Goal: Task Accomplishment & Management: Complete application form

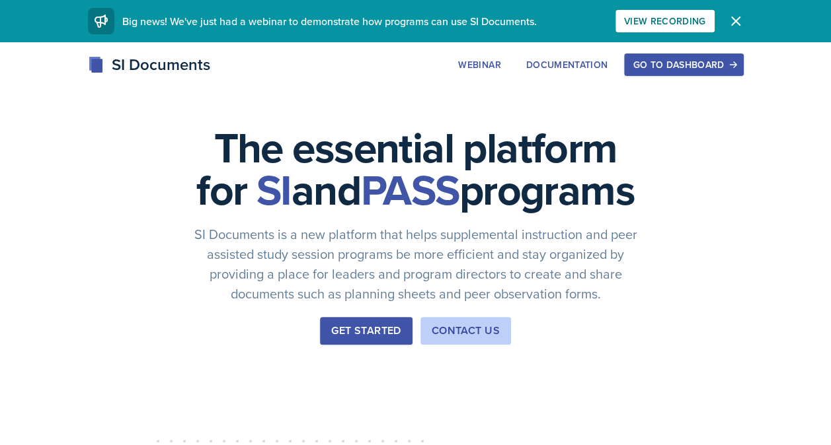
click at [716, 68] on div "Go to Dashboard" at bounding box center [683, 64] width 102 height 11
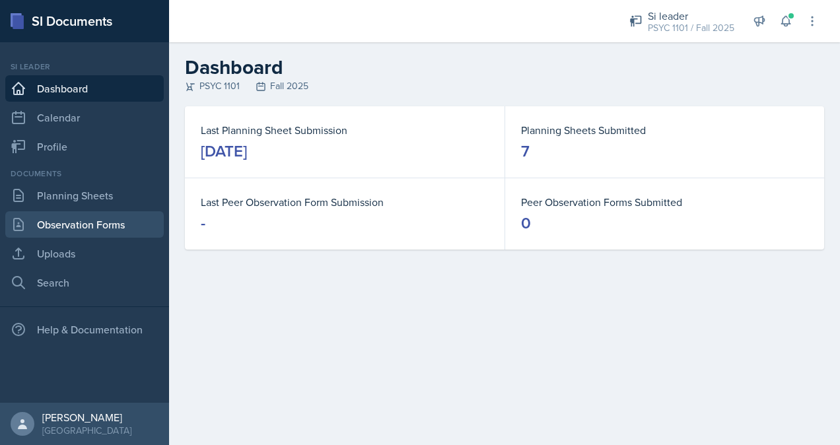
click at [137, 221] on link "Observation Forms" at bounding box center [84, 224] width 159 height 26
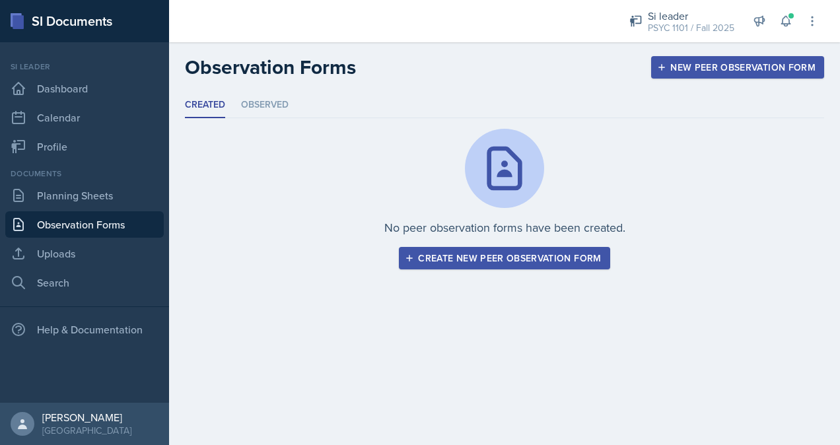
click at [455, 259] on div "Create new peer observation form" at bounding box center [505, 258] width 194 height 11
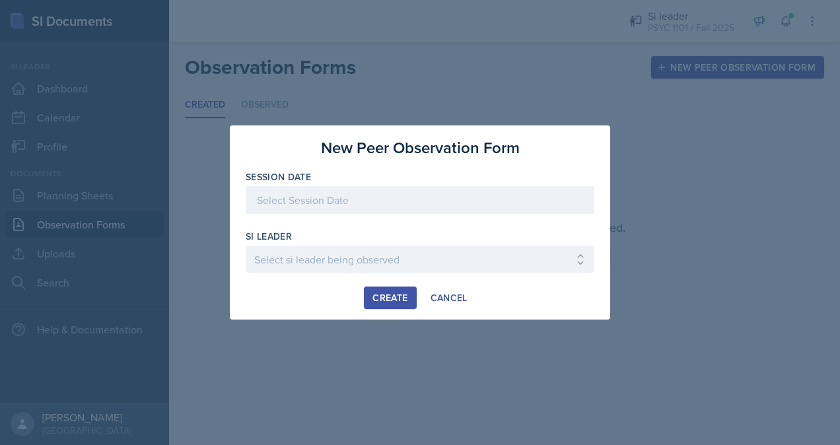
click at [389, 202] on div at bounding box center [420, 200] width 349 height 28
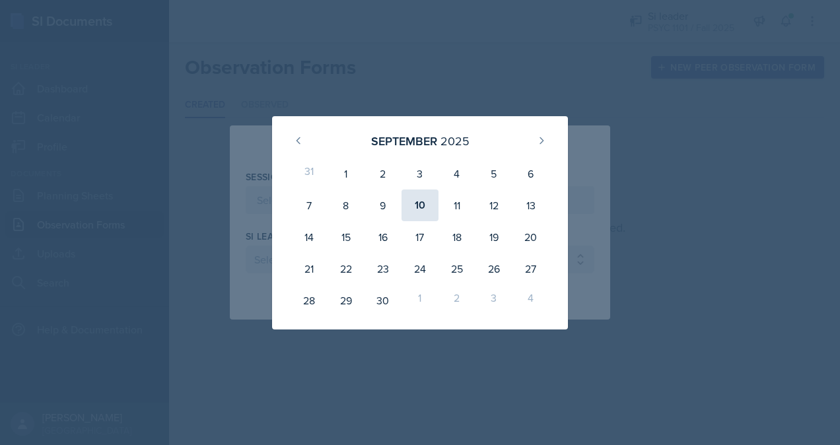
click at [430, 215] on div "10" at bounding box center [420, 206] width 37 height 32
type input "[DATE]"
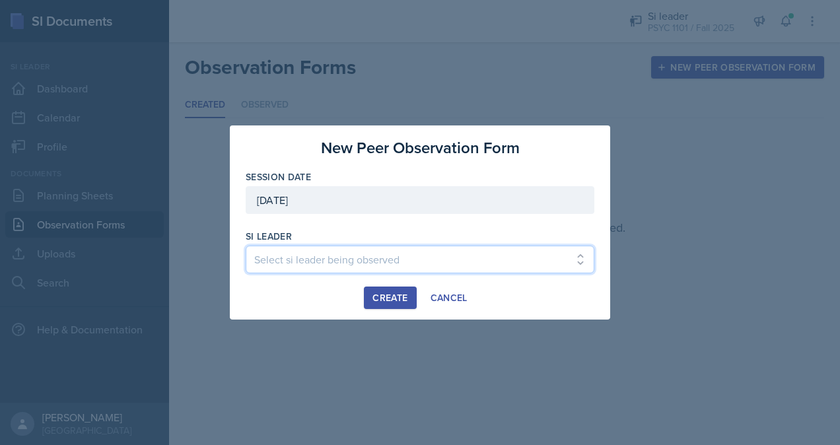
click at [344, 259] on select "Select si leader being observed [PERSON_NAME] / PSYC 2500 / The Phantoms of The…" at bounding box center [420, 260] width 349 height 28
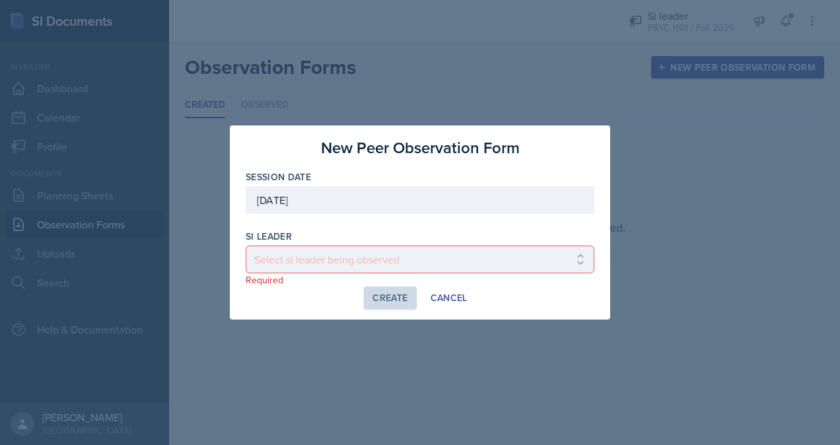
click at [764, 253] on div at bounding box center [420, 222] width 840 height 445
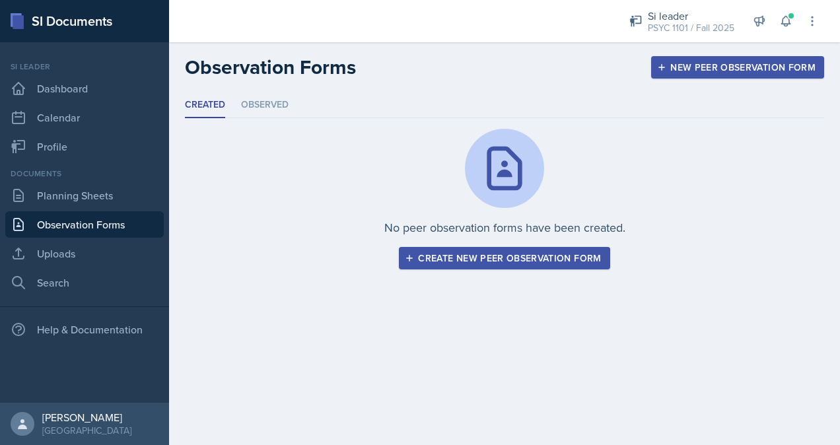
click at [49, 227] on link "Observation Forms" at bounding box center [84, 224] width 159 height 26
click at [447, 267] on button "Create new peer observation form" at bounding box center [504, 258] width 211 height 22
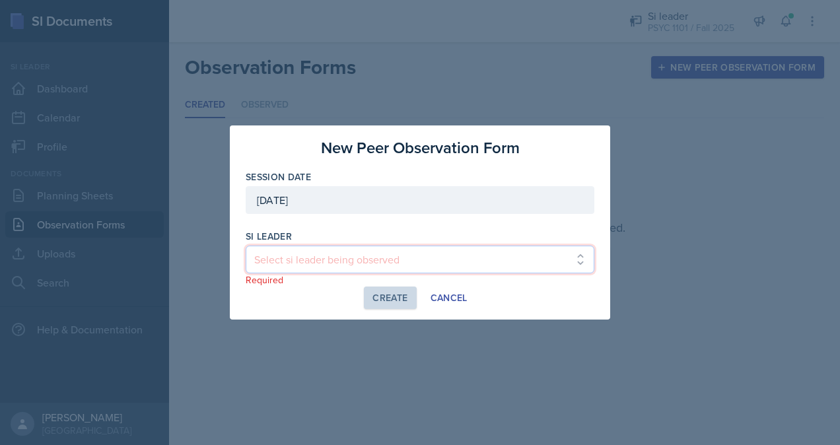
click at [372, 255] on select "Select si leader being observed [PERSON_NAME] / PSYC 2500 / The Phantoms of The…" at bounding box center [420, 260] width 349 height 28
select select "6f544dd4-da18-4e3e-adb6-55e9affde9ef"
click at [246, 246] on select "Select si leader being observed [PERSON_NAME] / PSYC 2500 / The Phantoms of The…" at bounding box center [420, 260] width 349 height 28
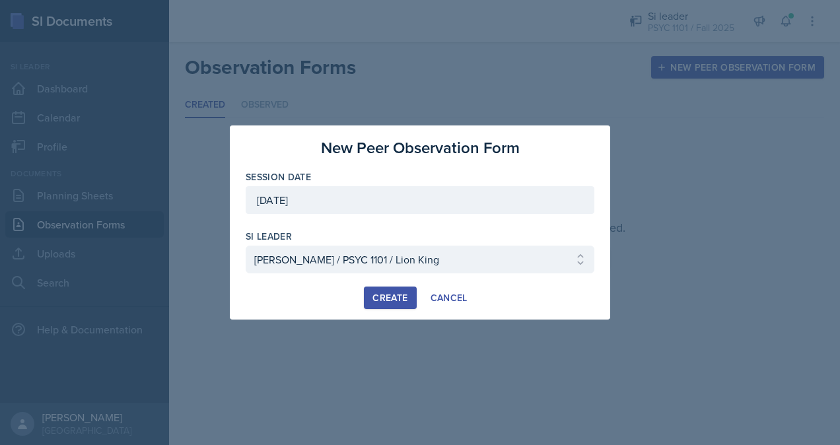
click at [404, 304] on button "Create" at bounding box center [390, 298] width 52 height 22
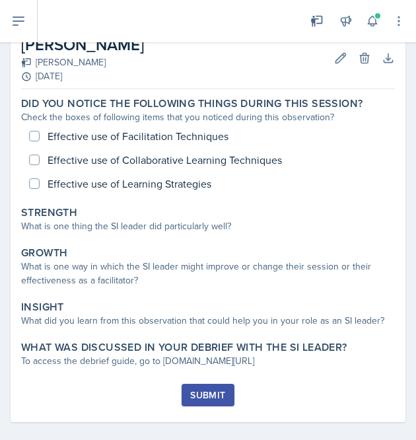
scroll to position [50, 0]
